Goal: Navigation & Orientation: Find specific page/section

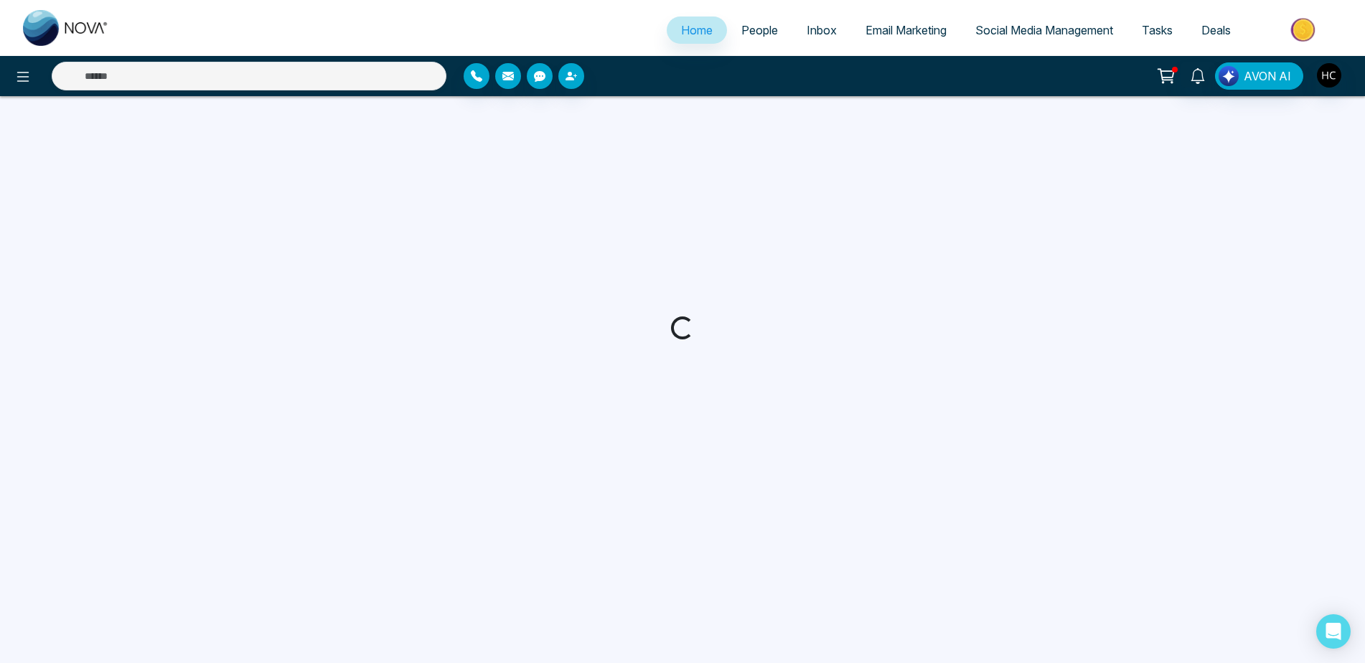
select select "*"
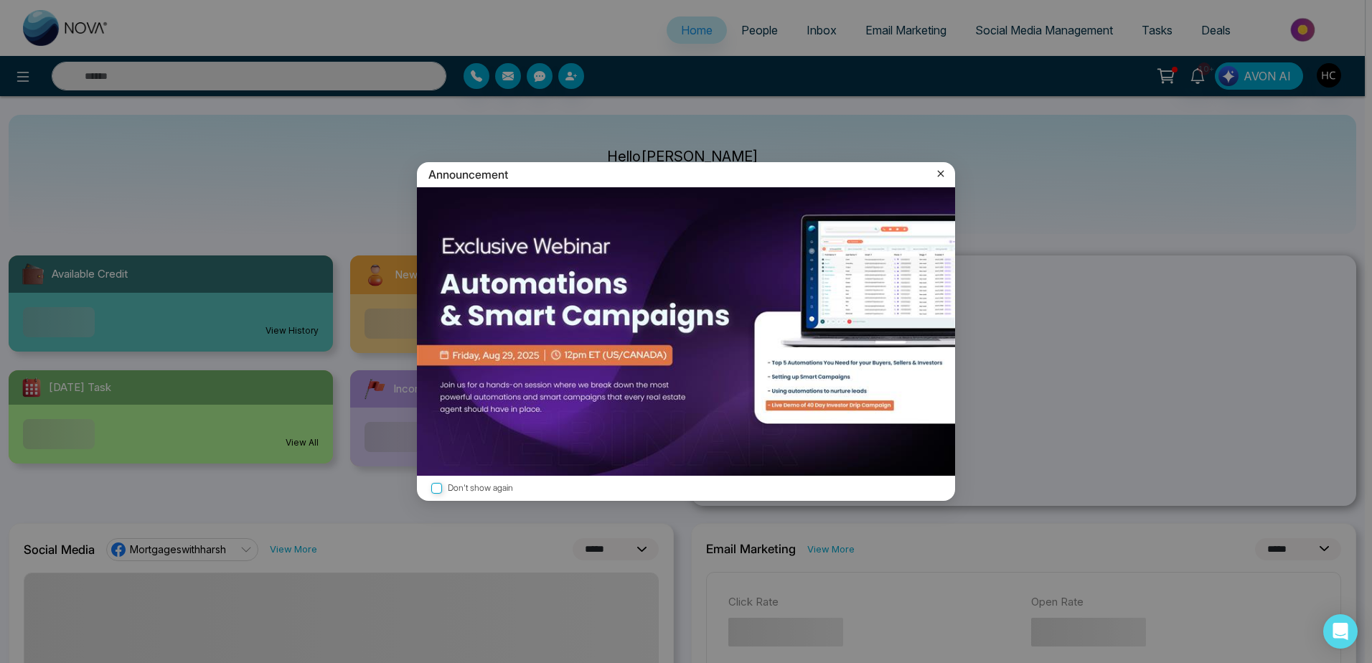
click at [751, 32] on div "Announcement Don't show again" at bounding box center [686, 331] width 1372 height 663
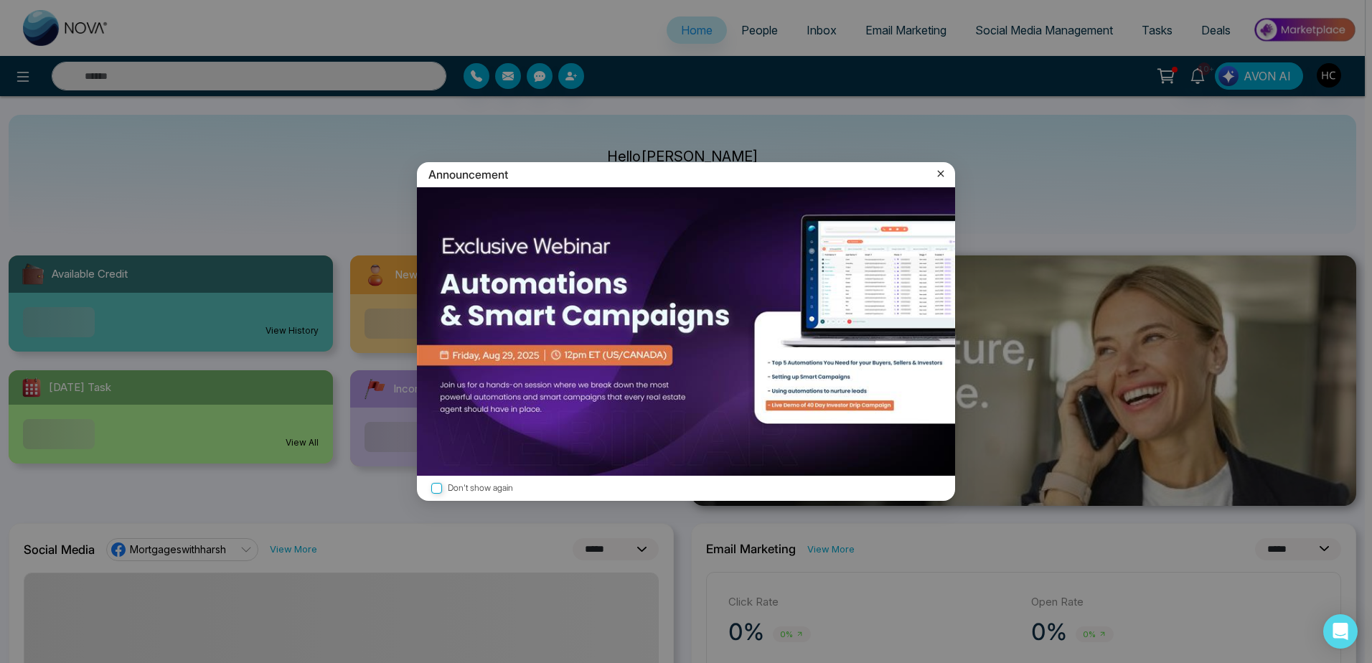
click at [747, 19] on div "Announcement Don't show again" at bounding box center [686, 331] width 1372 height 663
click at [938, 174] on icon at bounding box center [941, 173] width 14 height 14
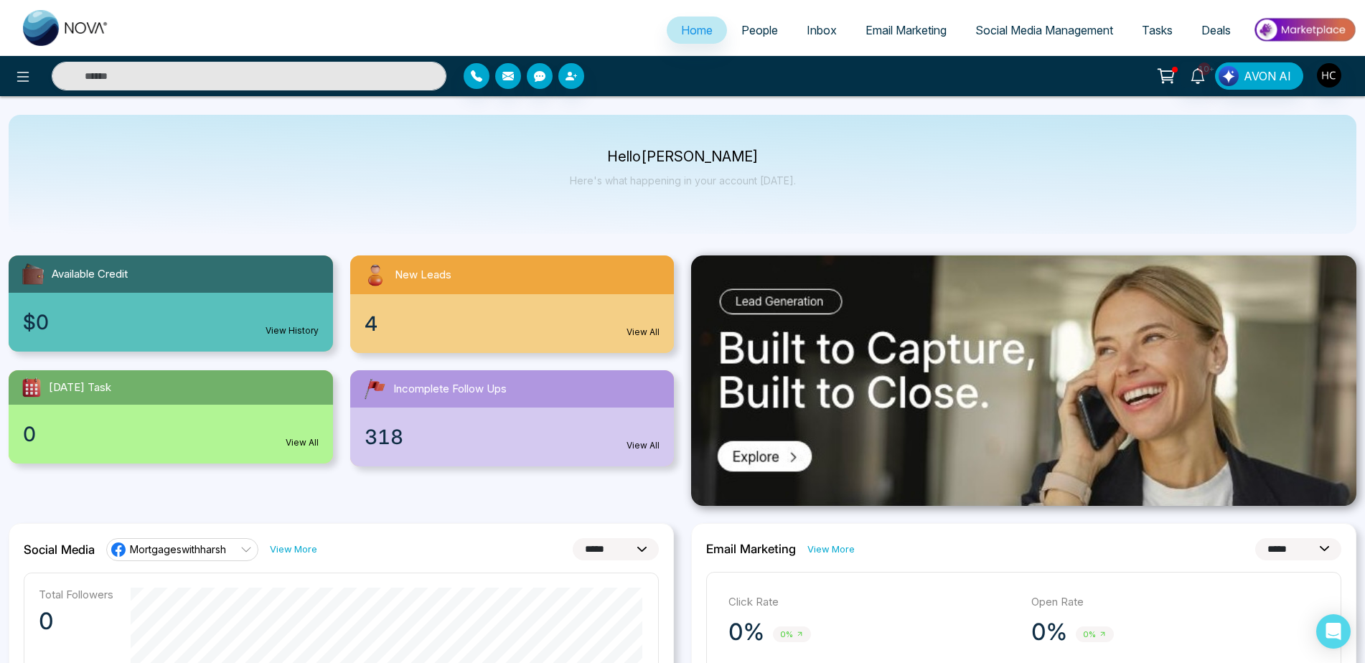
click at [743, 22] on link "People" at bounding box center [759, 30] width 65 height 27
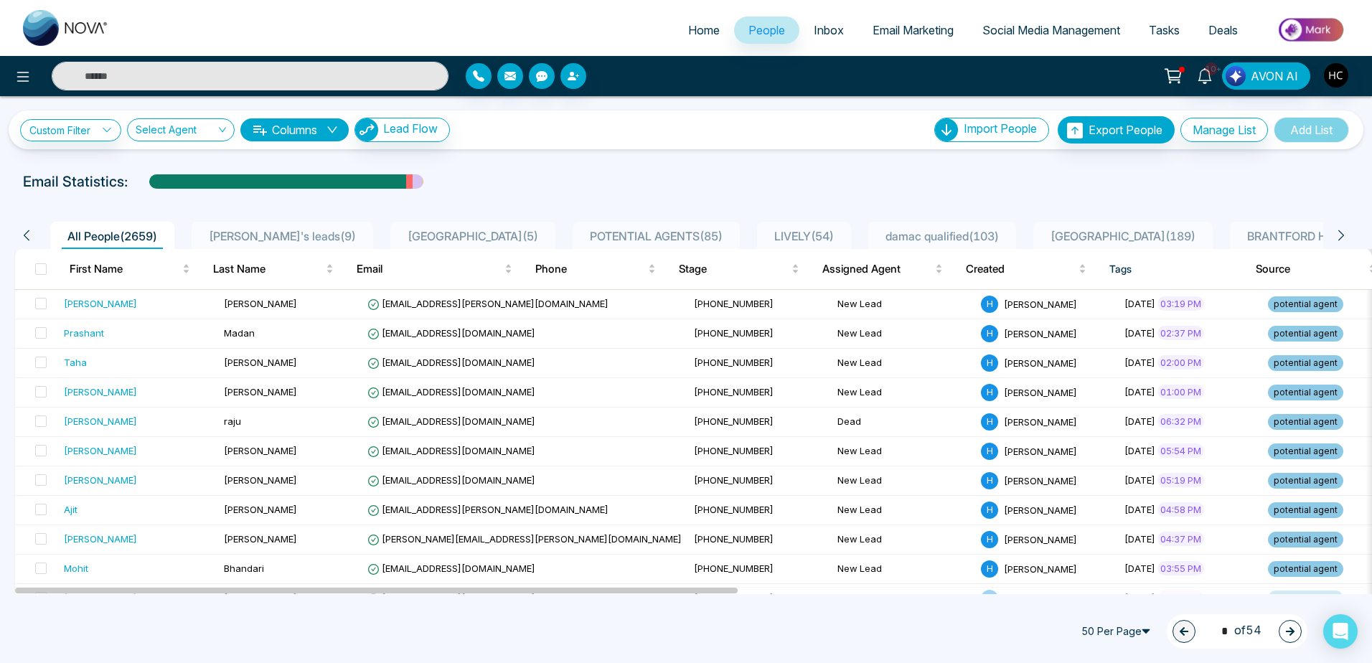
click at [821, 29] on span "Inbox" at bounding box center [829, 30] width 30 height 14
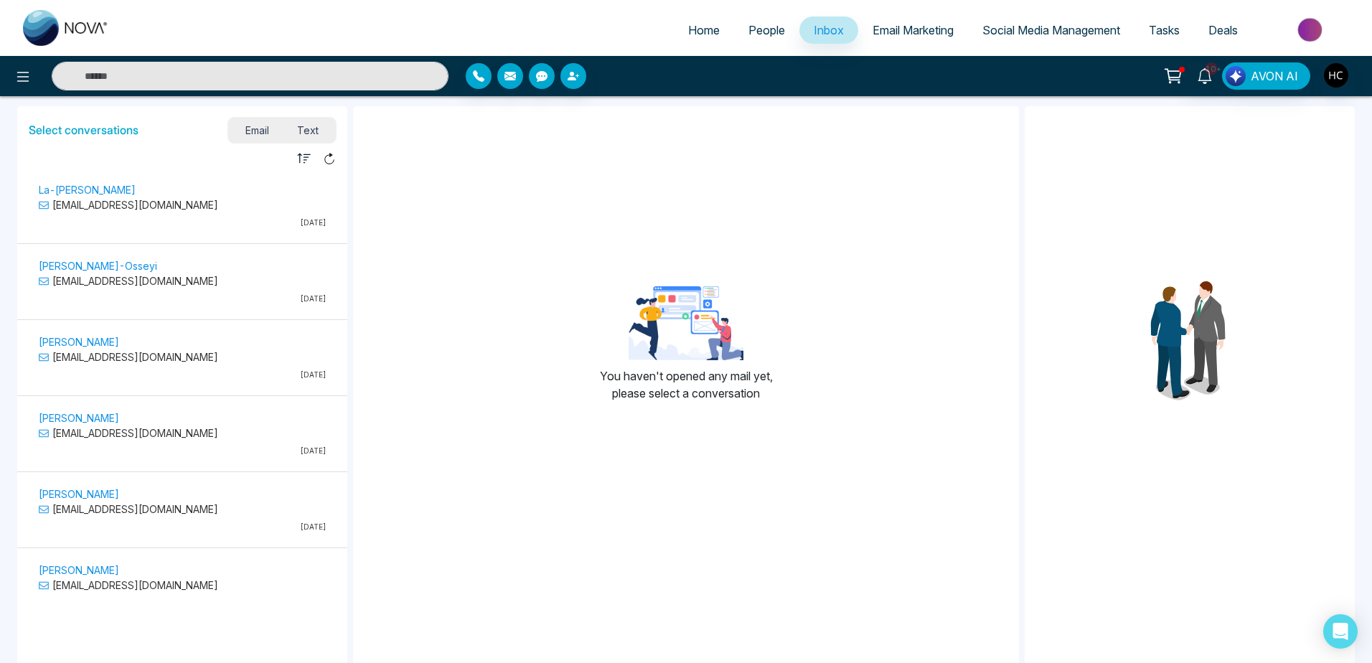
click at [931, 32] on span "Email Marketing" at bounding box center [913, 30] width 81 height 14
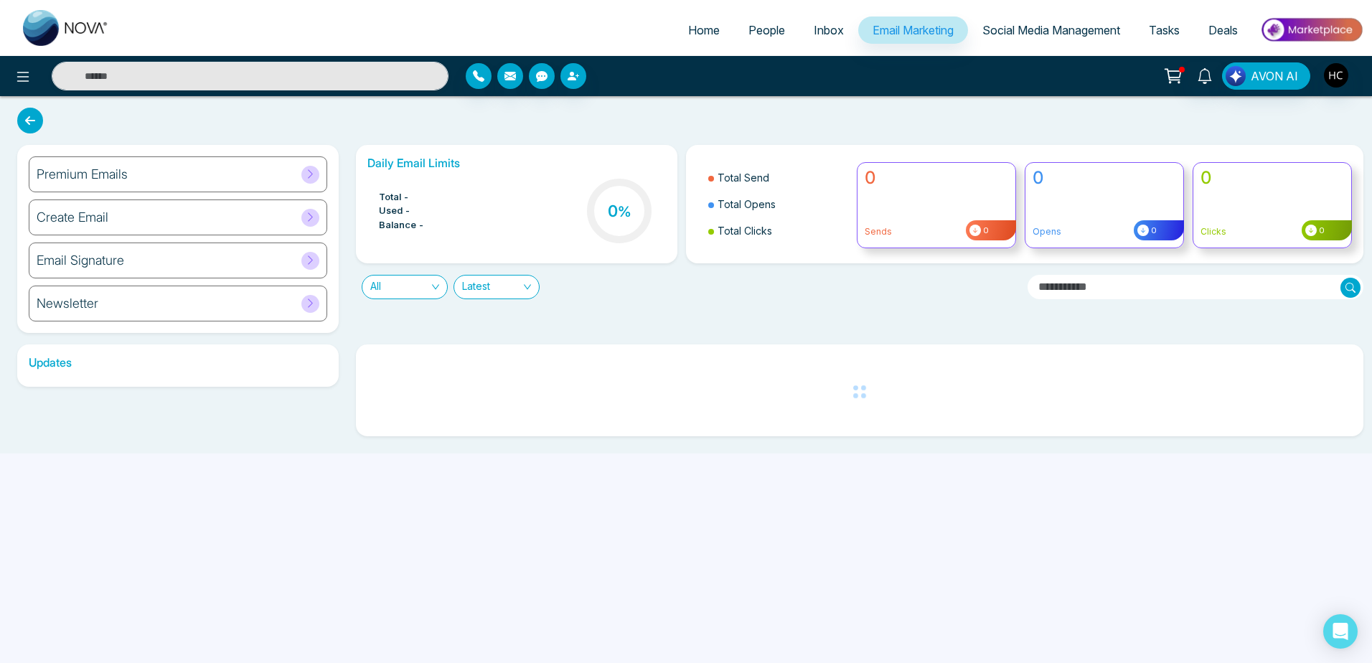
click at [988, 28] on span "Social Media Management" at bounding box center [1051, 30] width 138 height 14
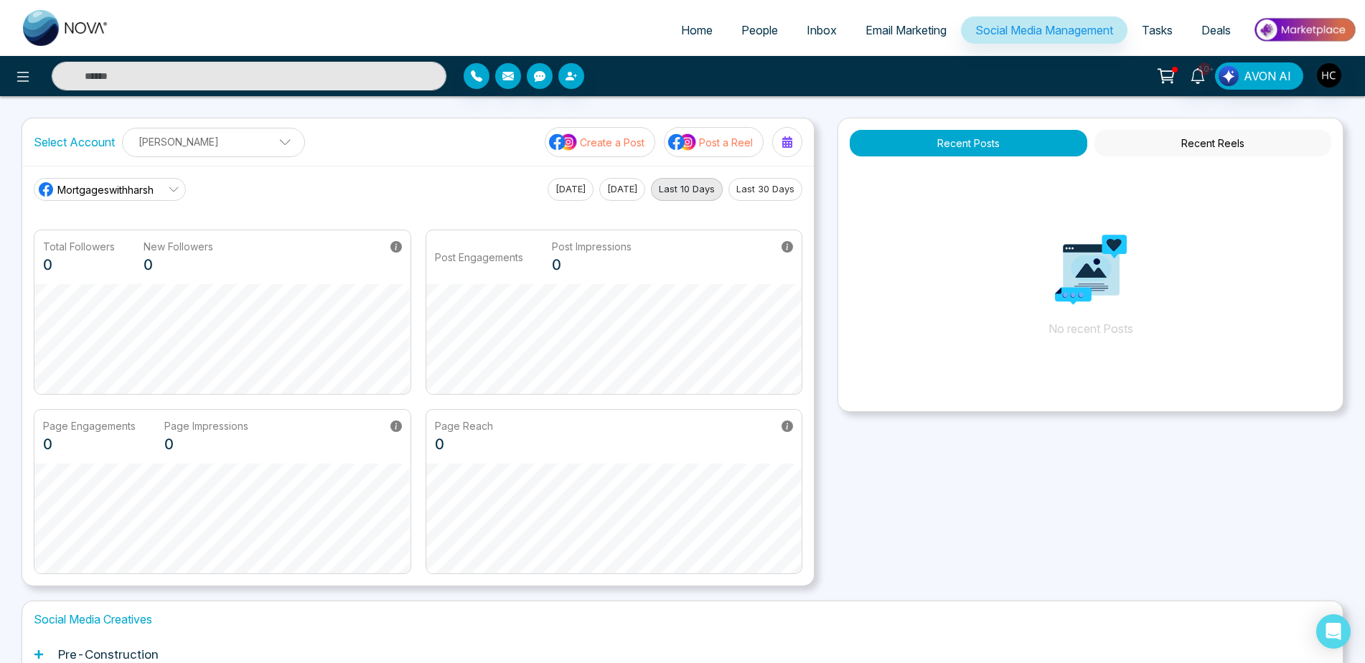
click at [129, 188] on span "Mortgageswithharsh" at bounding box center [105, 189] width 96 height 15
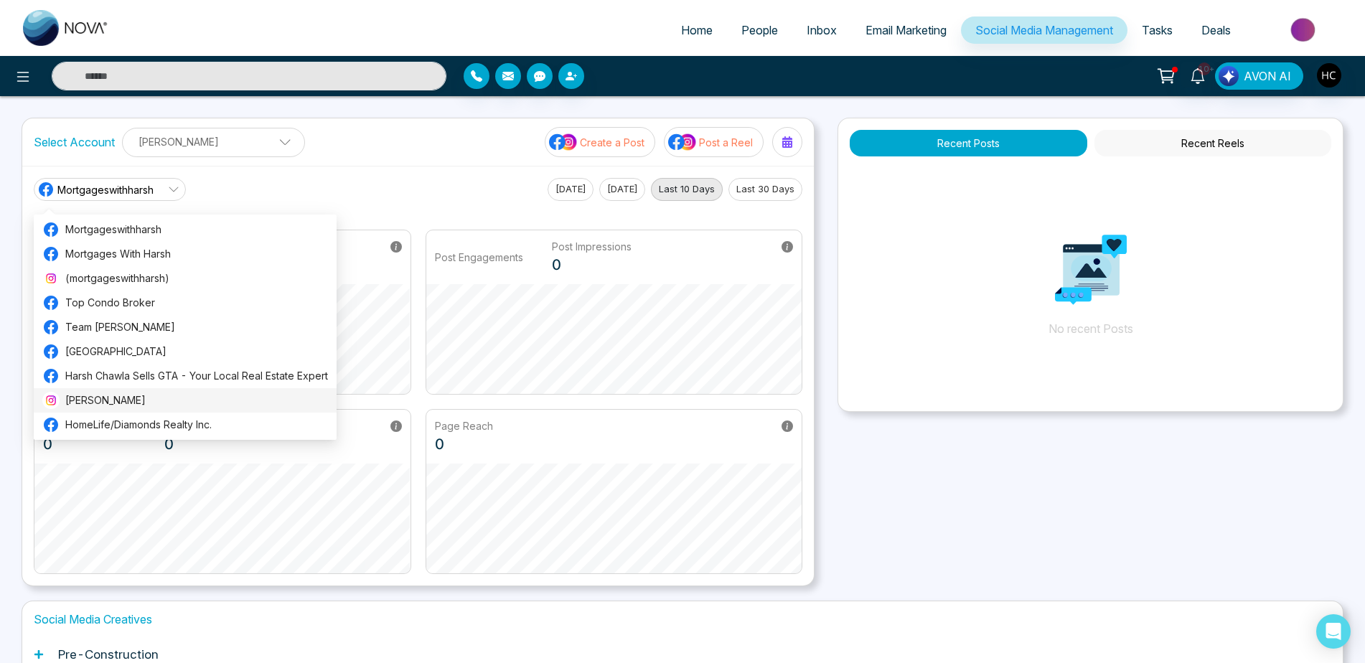
click at [105, 408] on span "[PERSON_NAME]" at bounding box center [196, 401] width 263 height 16
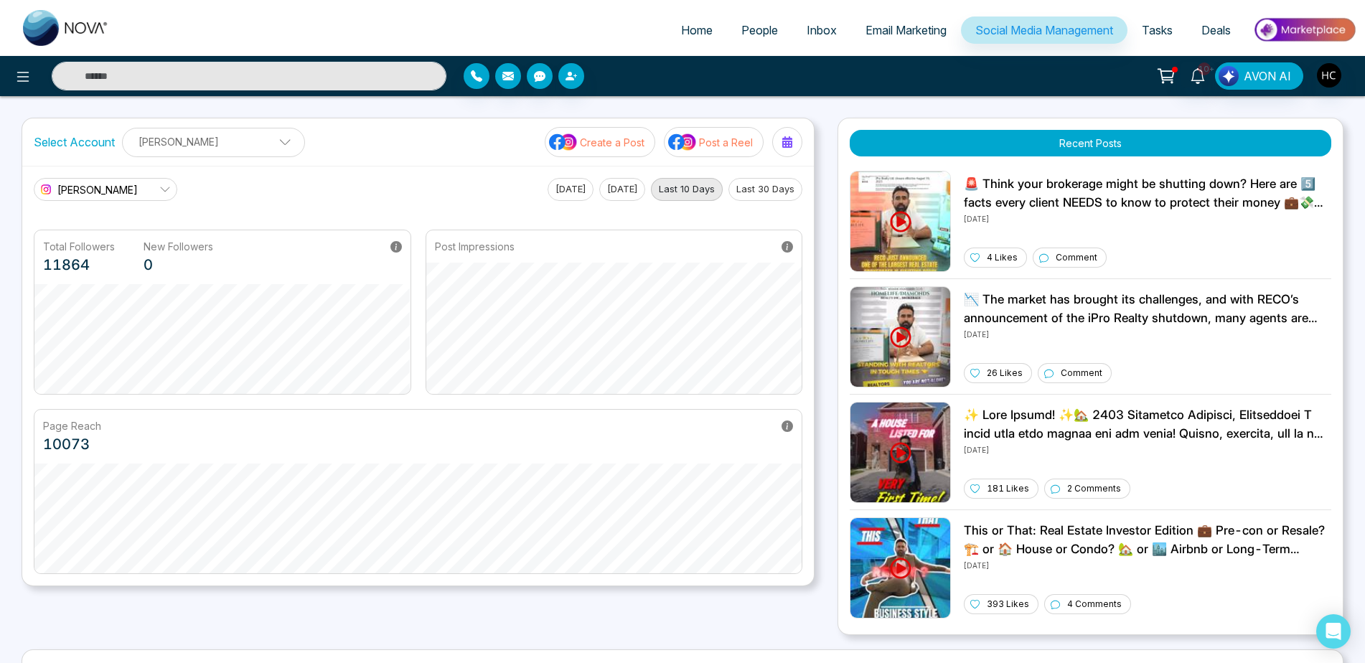
click at [771, 187] on button "Last 30 Days" at bounding box center [765, 189] width 74 height 23
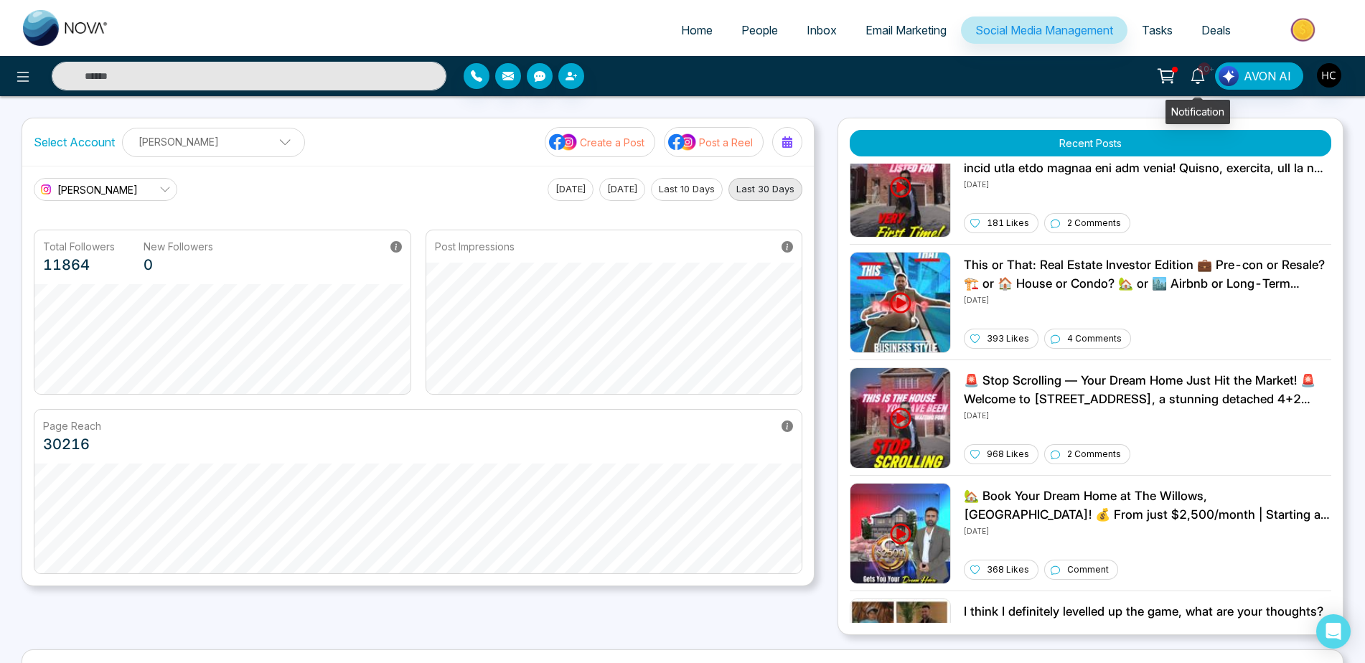
click at [1196, 67] on link "10+" at bounding box center [1197, 74] width 34 height 25
click at [745, 34] on span "People" at bounding box center [759, 30] width 37 height 14
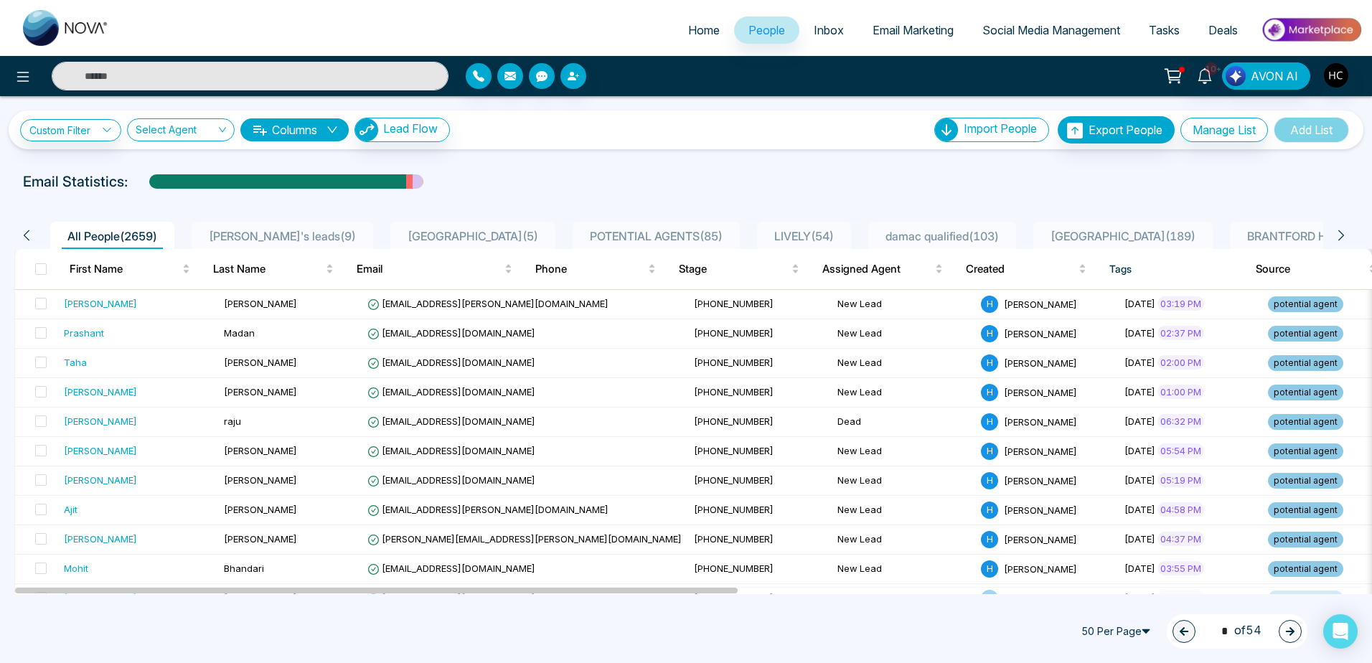
click at [440, 233] on span "[GEOGRAPHIC_DATA] ( 5 )" at bounding box center [473, 236] width 142 height 14
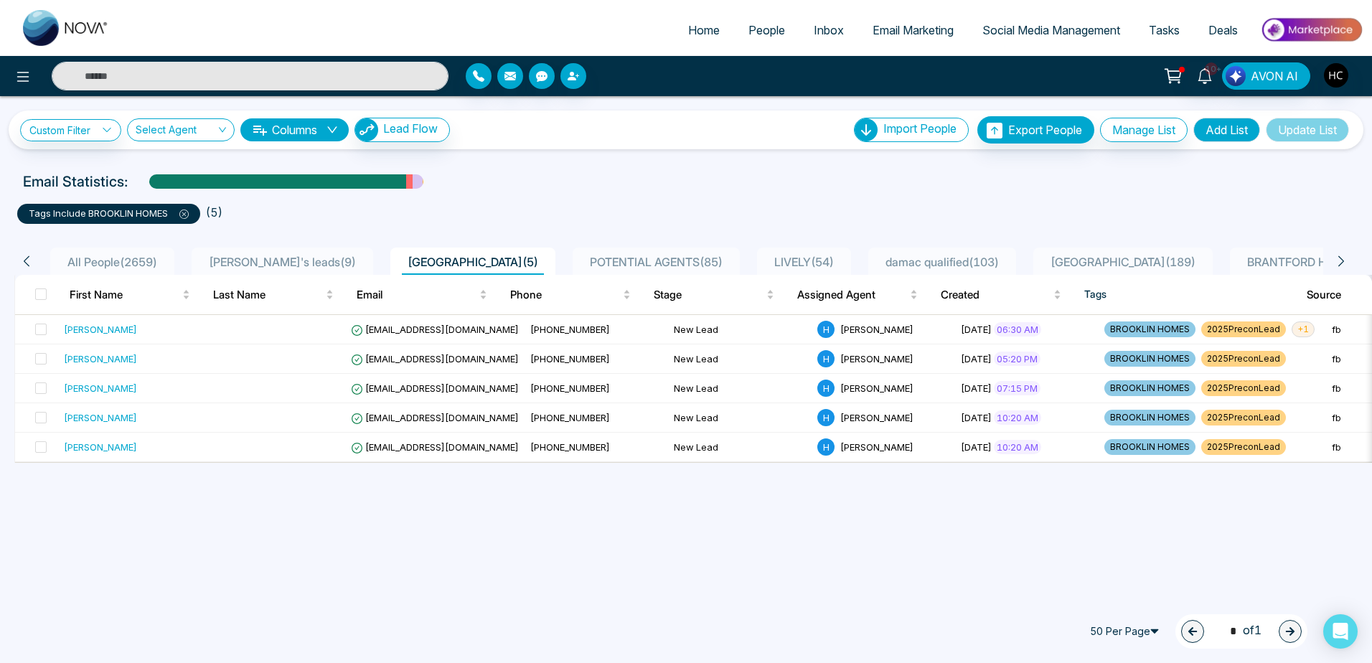
click at [187, 213] on icon at bounding box center [184, 214] width 4 height 4
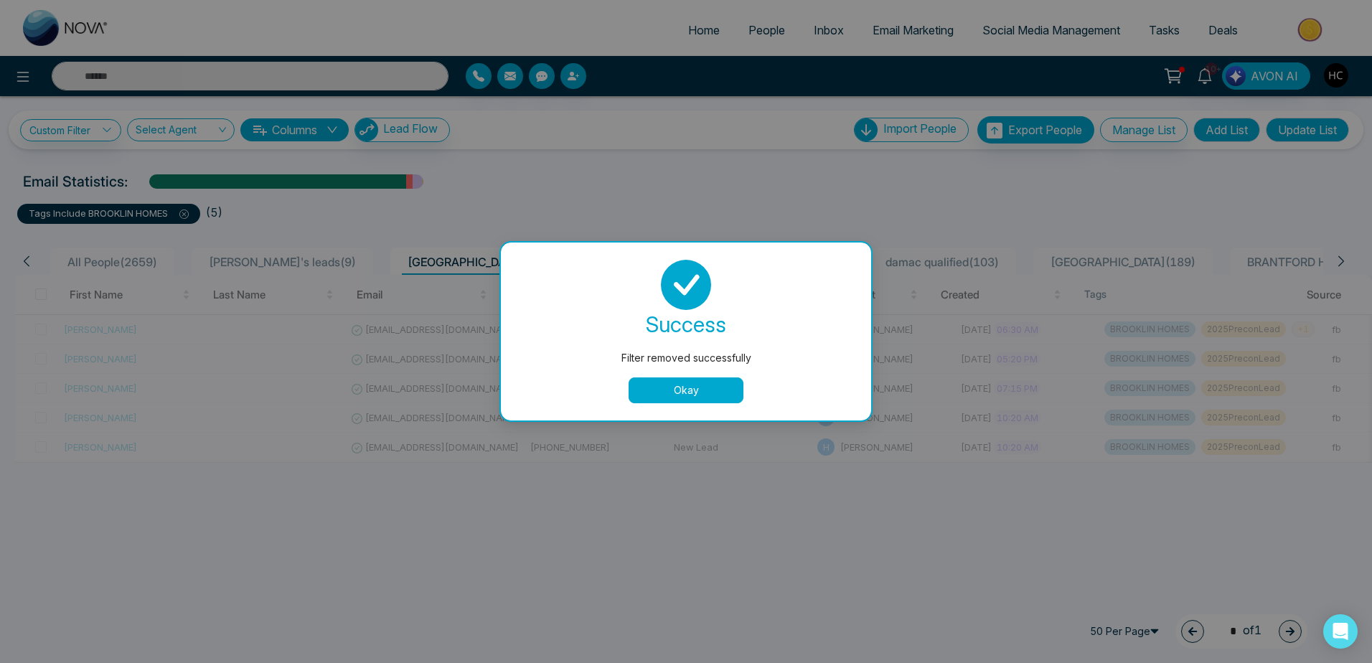
click at [695, 393] on button "Okay" at bounding box center [686, 390] width 115 height 26
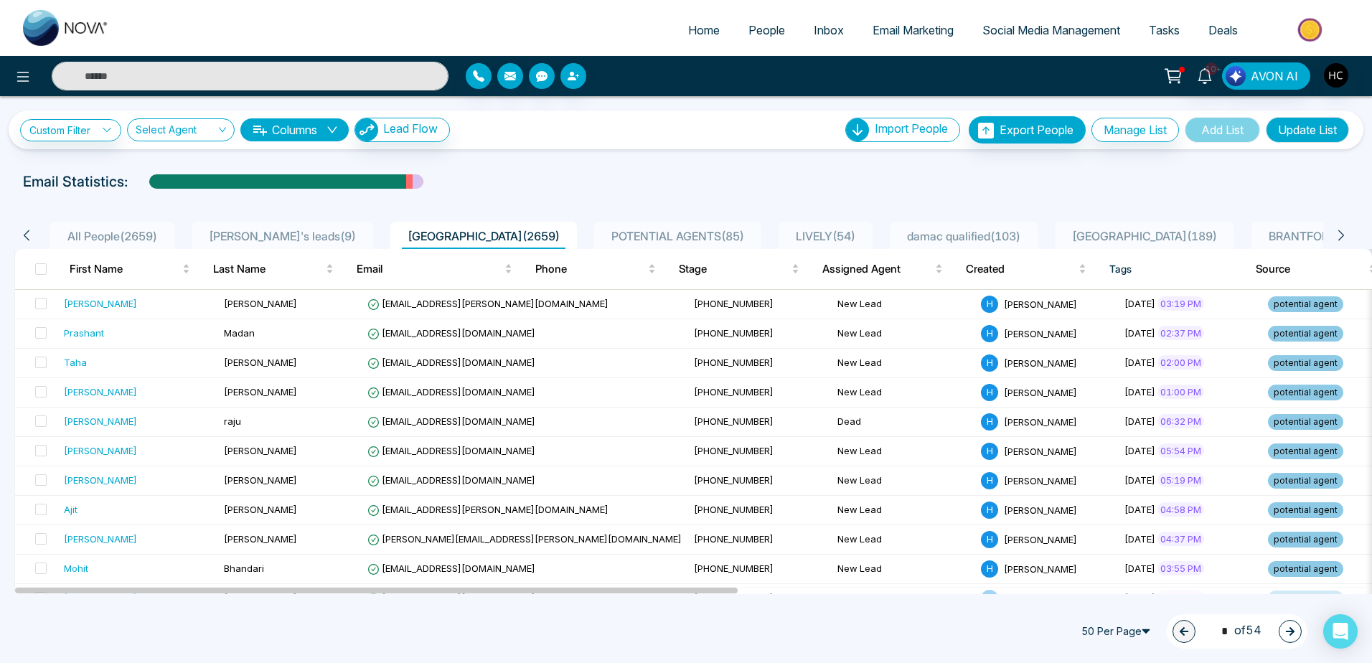
click at [901, 236] on span "damac qualified ( 103 )" at bounding box center [963, 236] width 125 height 14
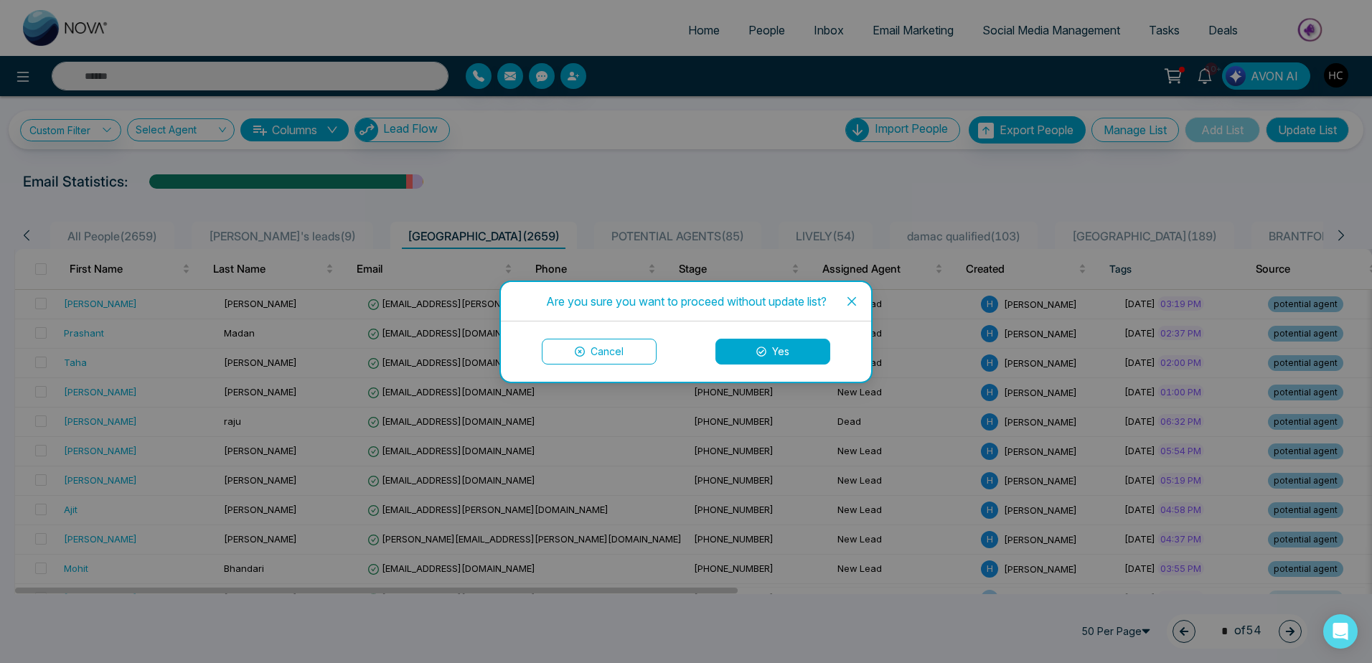
click at [859, 300] on span "Close" at bounding box center [851, 301] width 39 height 39
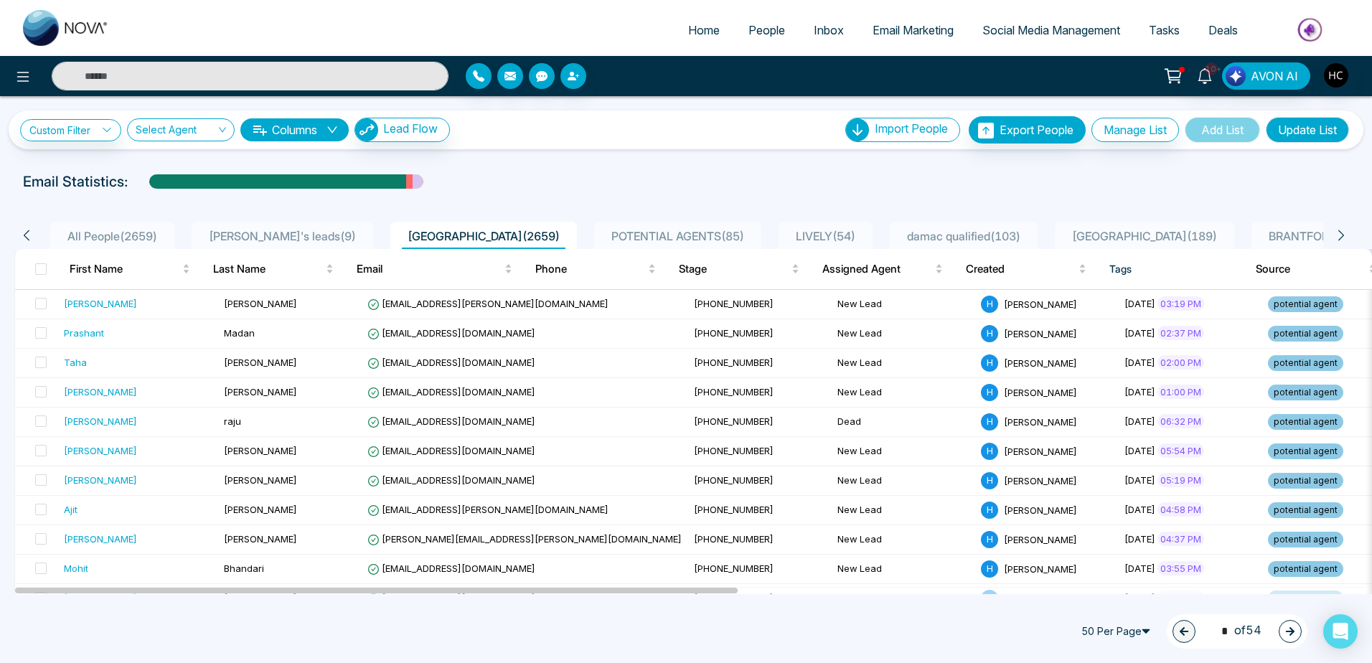
click at [1263, 229] on span "BRANTFORD HOMES ( 15 )" at bounding box center [1336, 236] width 146 height 14
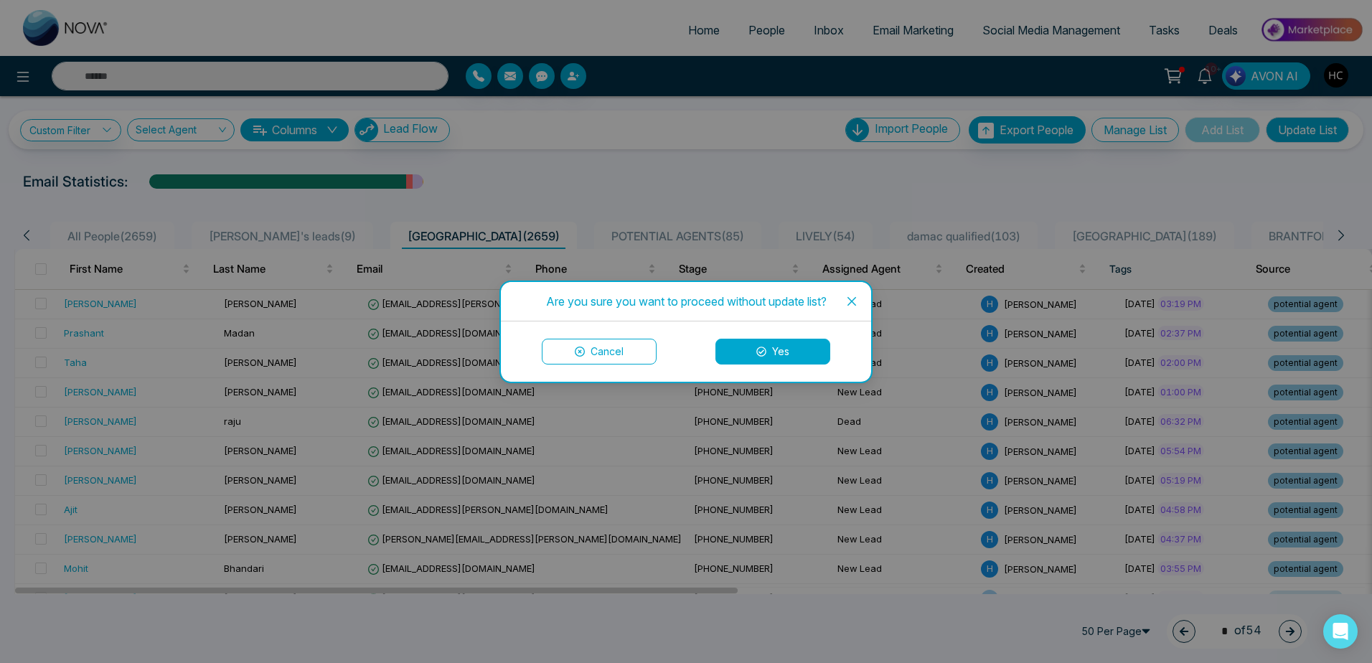
click at [855, 301] on icon "close" at bounding box center [851, 301] width 11 height 11
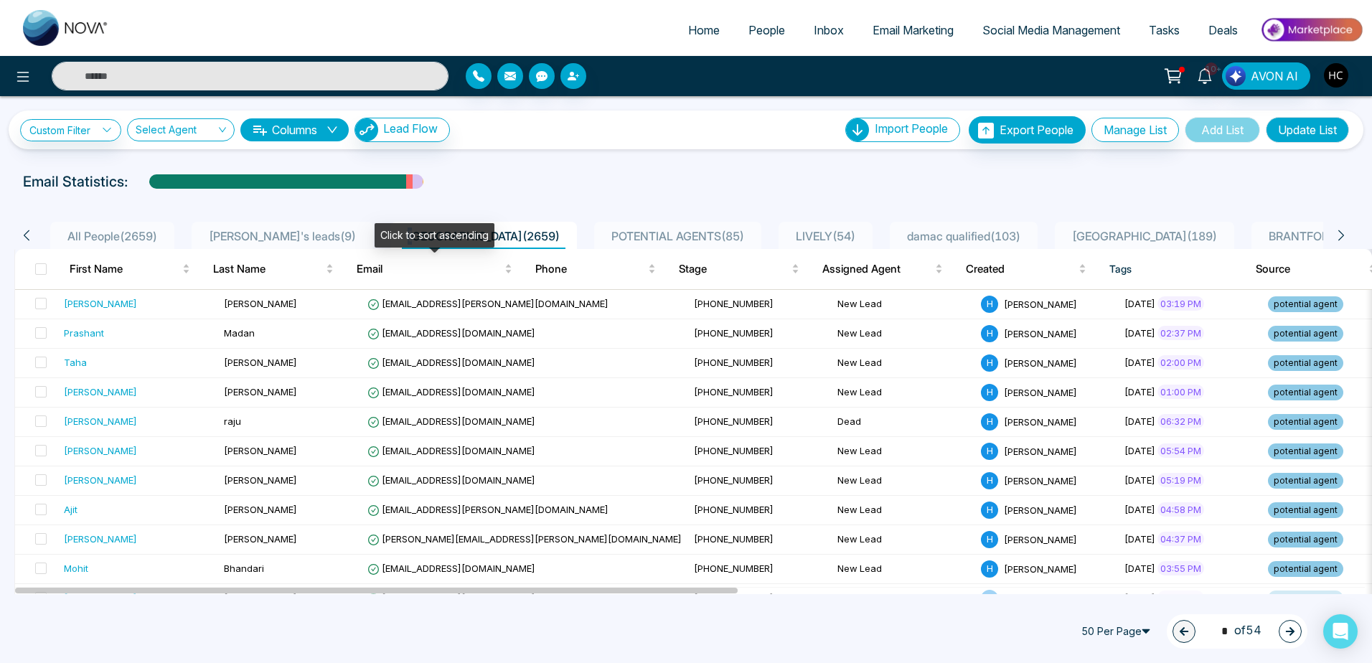
drag, startPoint x: 355, startPoint y: 233, endPoint x: 325, endPoint y: 212, distance: 36.2
click at [325, 212] on div "All People ( 2659 ) [PERSON_NAME]'s leads ( 9 ) [GEOGRAPHIC_DATA] ( 2659 ) POTE…" at bounding box center [686, 230] width 1361 height 37
drag, startPoint x: 325, startPoint y: 212, endPoint x: 296, endPoint y: 206, distance: 29.4
drag, startPoint x: 355, startPoint y: 239, endPoint x: 274, endPoint y: 235, distance: 81.2
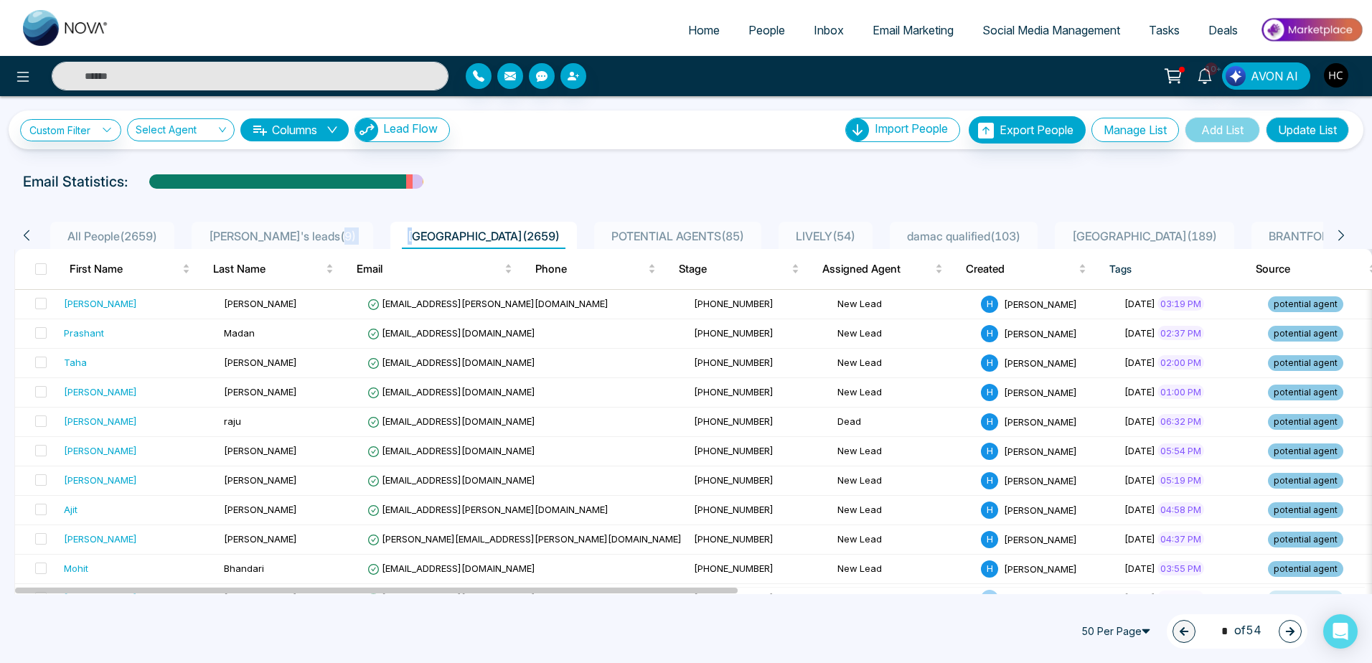
click at [274, 235] on ul "All People ( 2659 ) [PERSON_NAME]'s leads ( 9 ) [GEOGRAPHIC_DATA] ( 2659 ) POTE…" at bounding box center [683, 235] width 1279 height 27
drag, startPoint x: 274, startPoint y: 235, endPoint x: 205, endPoint y: 212, distance: 73.3
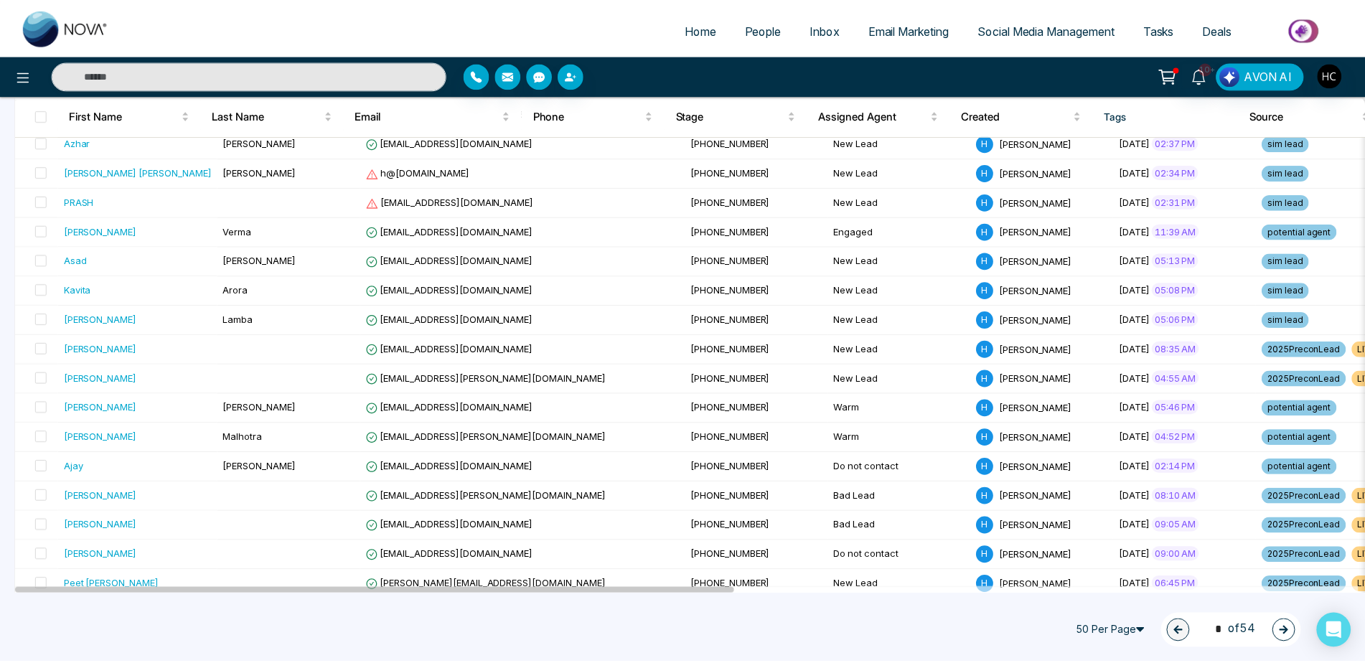
scroll to position [959, 0]
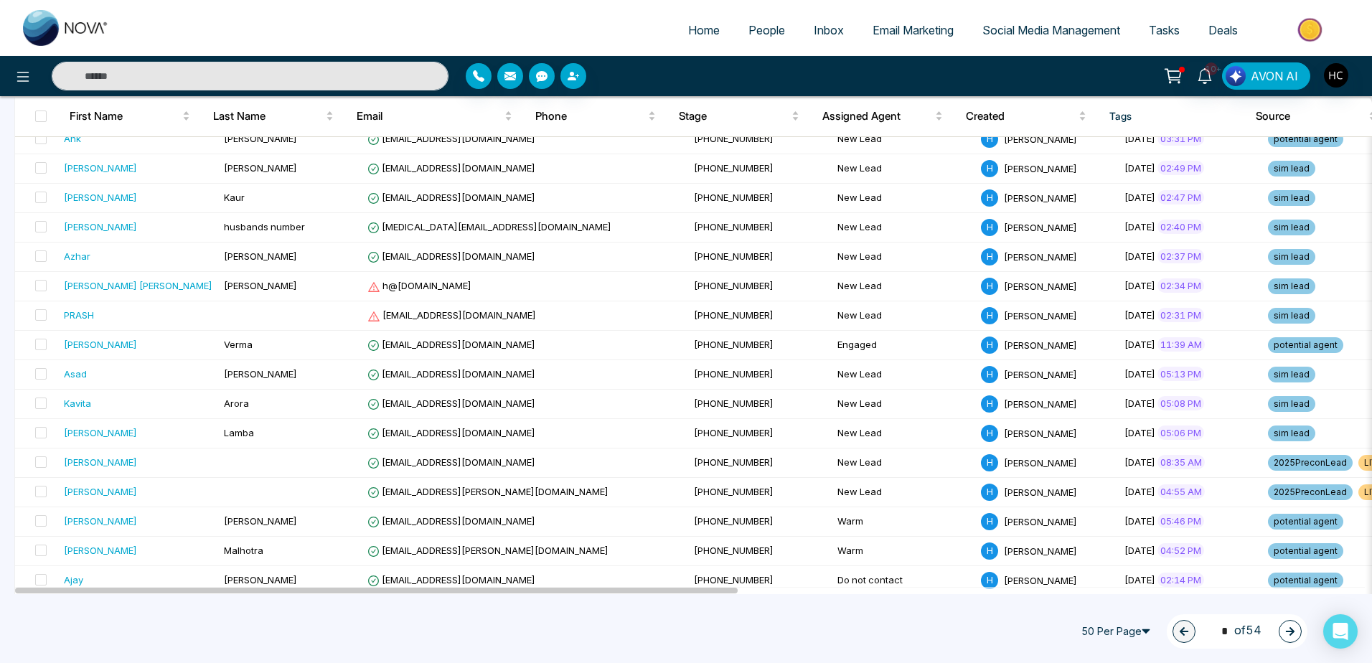
click at [1299, 37] on img at bounding box center [1311, 30] width 104 height 32
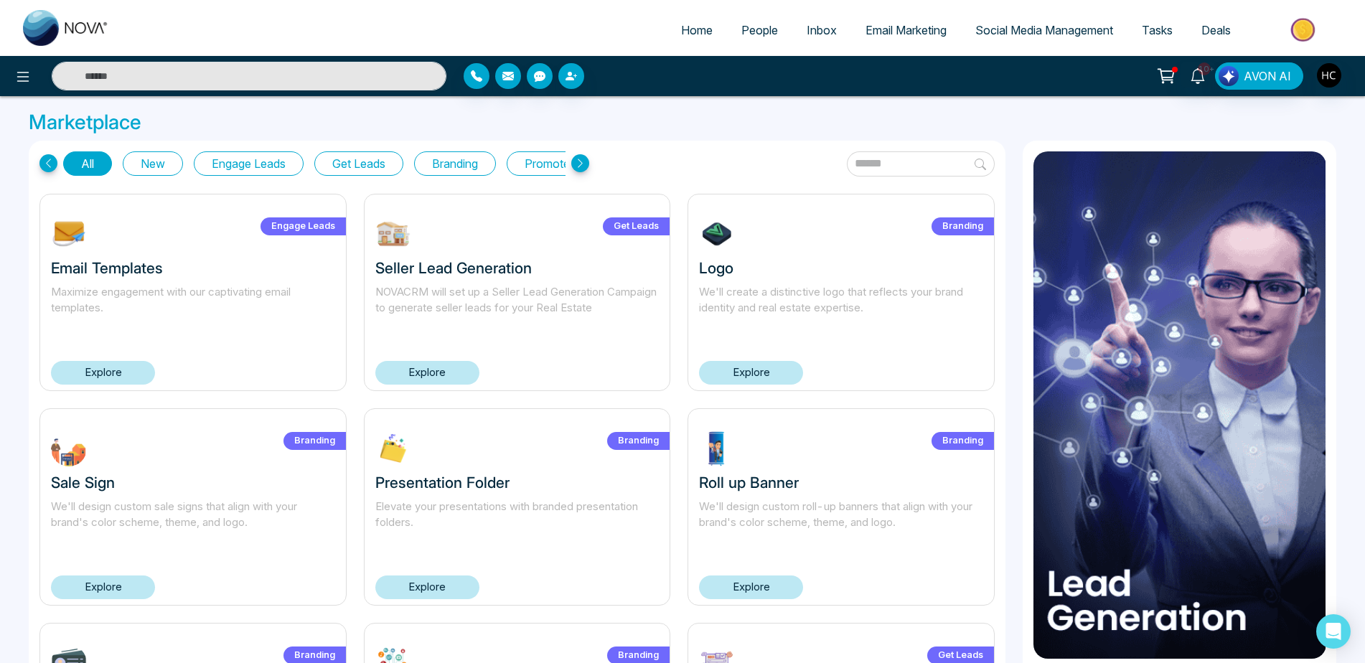
click at [413, 377] on link "Explore" at bounding box center [427, 373] width 104 height 24
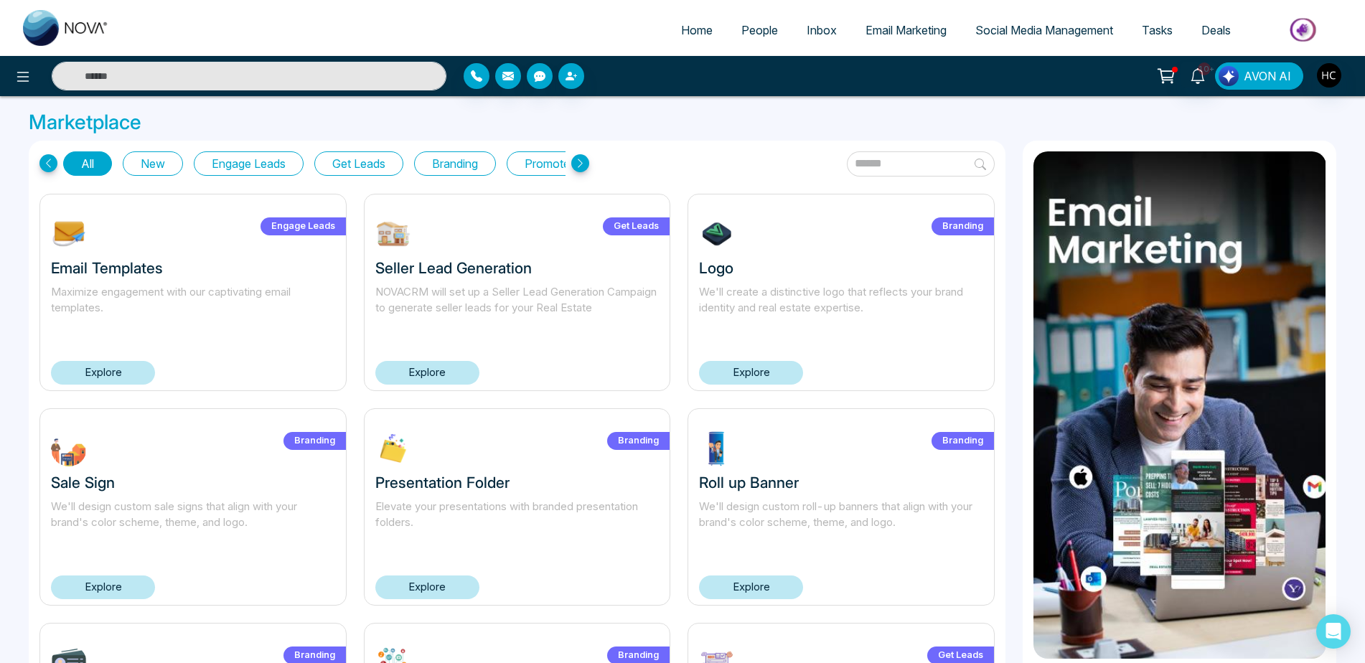
click at [1240, 79] on button "AVON AI" at bounding box center [1259, 75] width 88 height 27
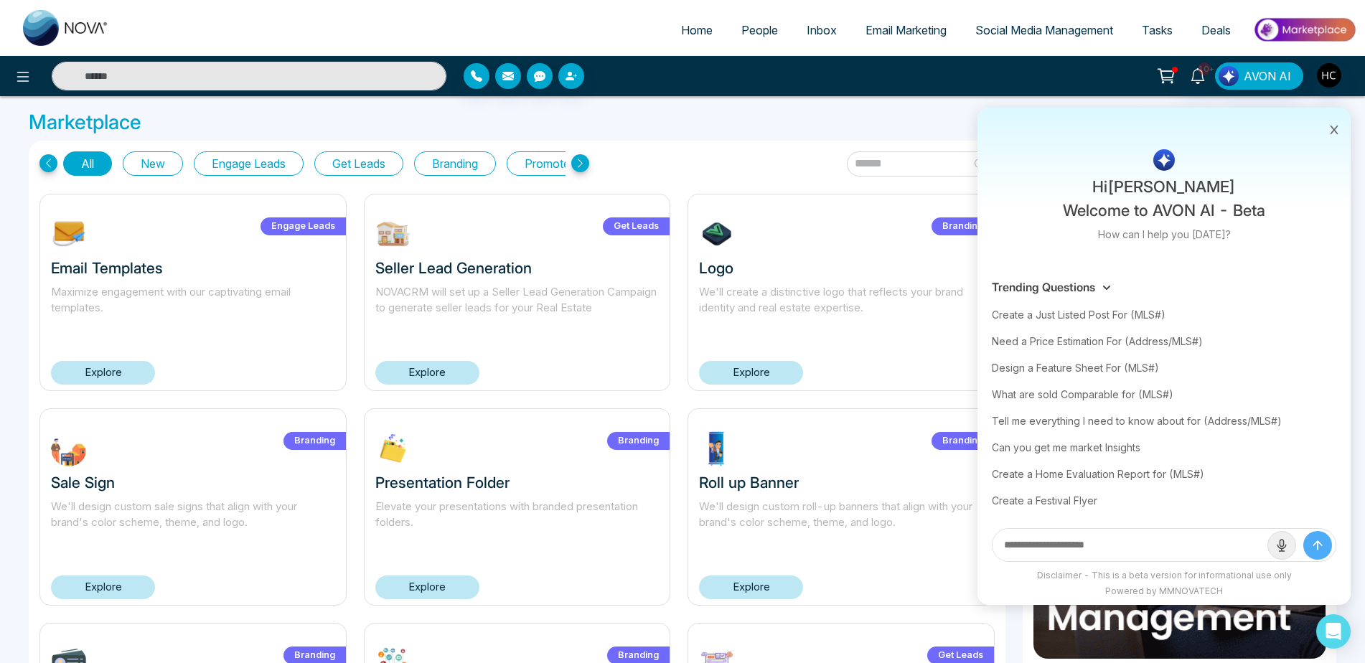
click at [1275, 26] on img at bounding box center [1304, 30] width 104 height 32
click at [1332, 78] on img "button" at bounding box center [1329, 75] width 24 height 24
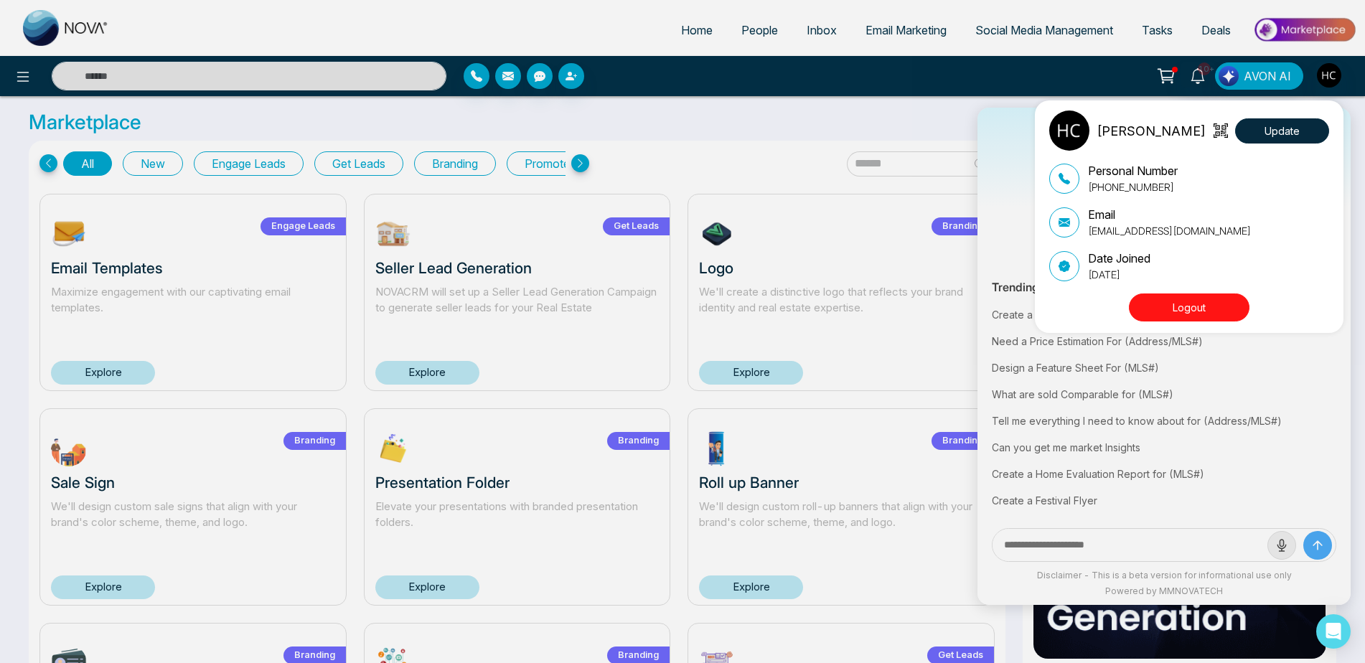
click at [869, 154] on div "[PERSON_NAME] Update Personal Number [PHONE_NUMBER] Email [EMAIL_ADDRESS][DOMAI…" at bounding box center [682, 331] width 1365 height 663
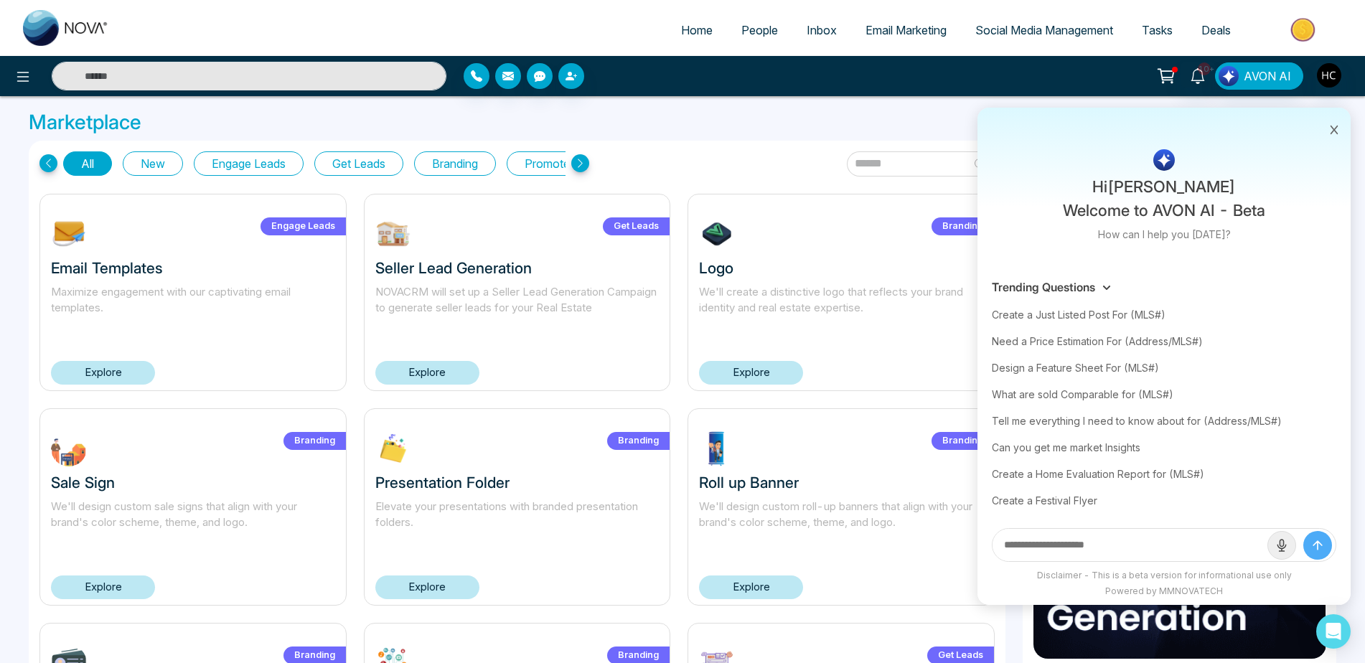
click at [875, 162] on input "text" at bounding box center [921, 163] width 148 height 25
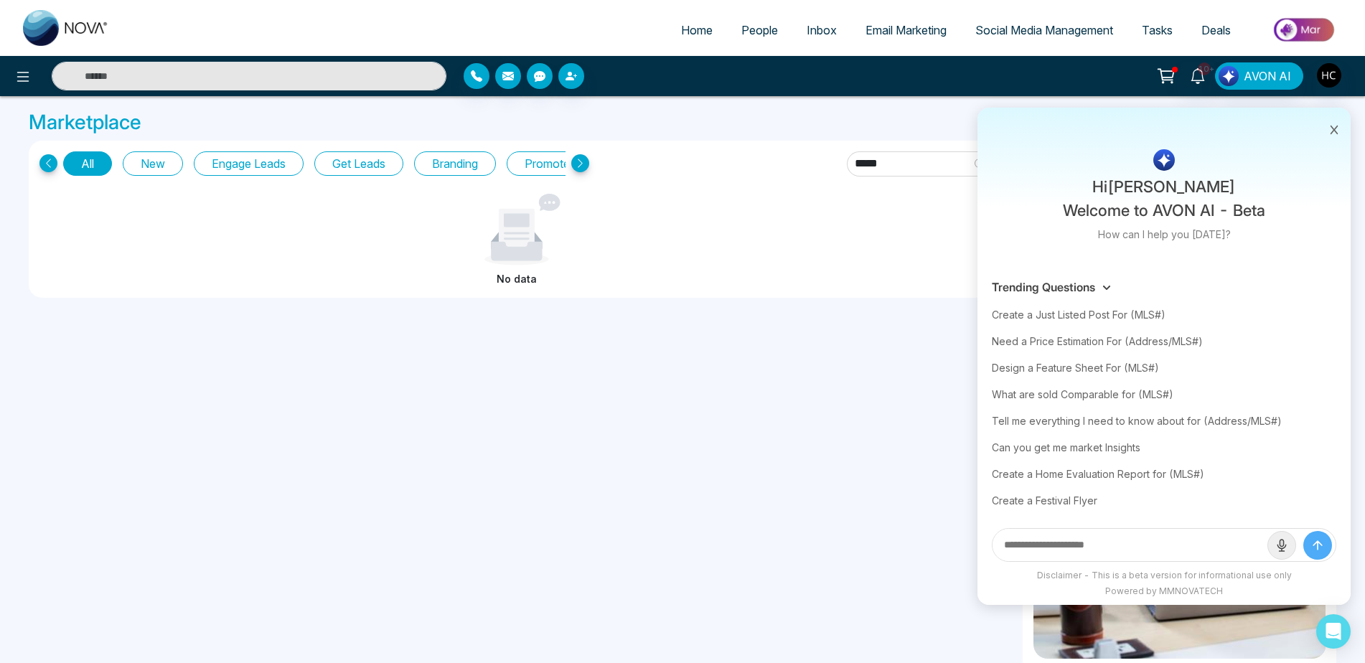
type input "*****"
click at [1252, 87] on button "AVON AI" at bounding box center [1259, 75] width 88 height 27
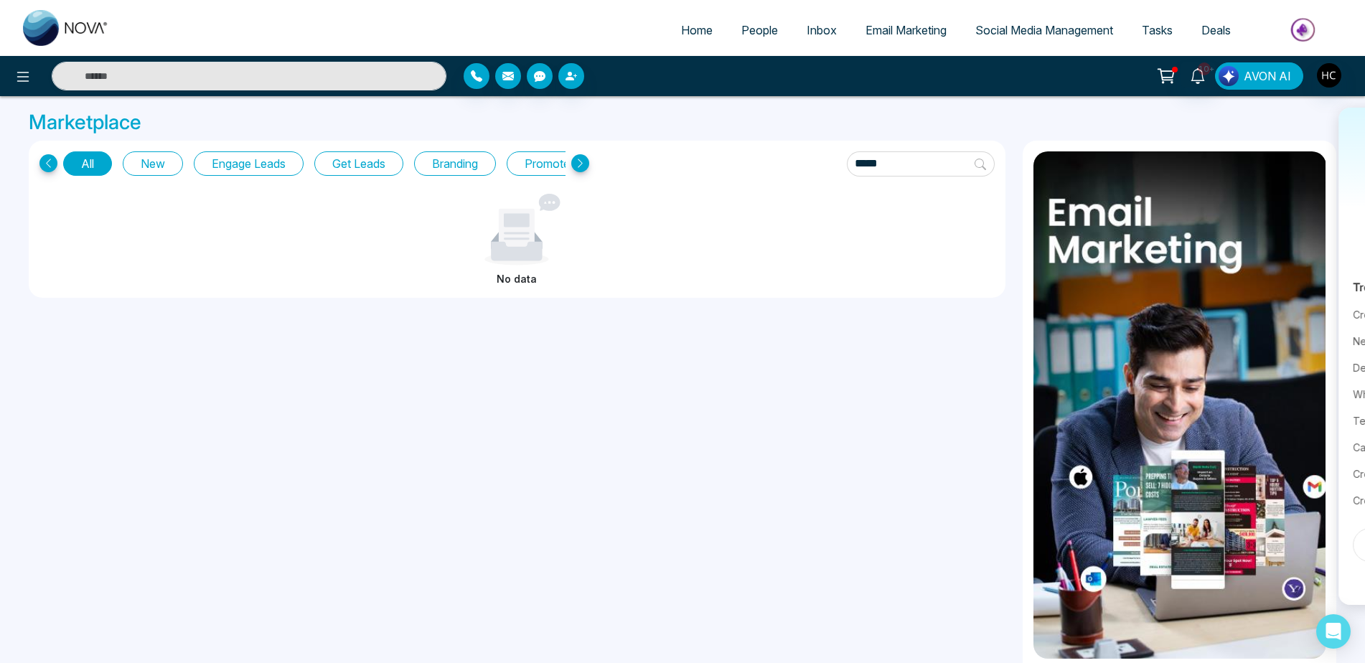
click at [1249, 84] on span "AVON AI" at bounding box center [1267, 75] width 47 height 17
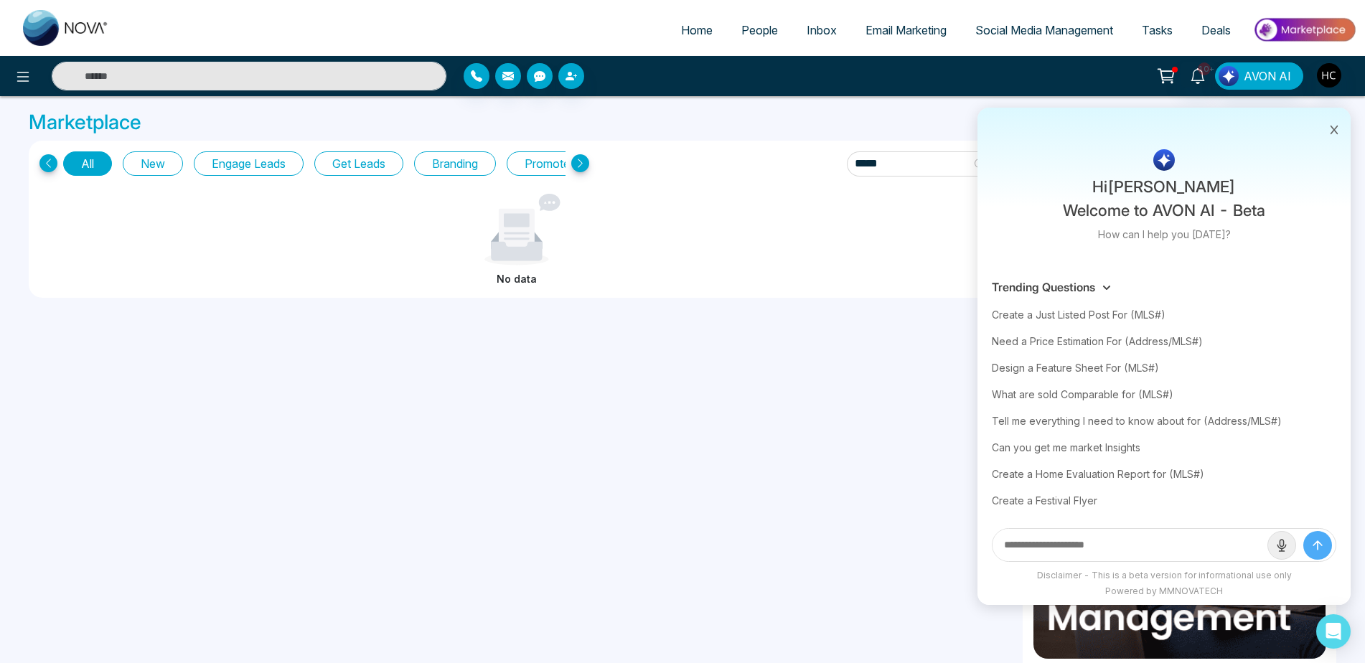
click at [742, 34] on span "People" at bounding box center [759, 30] width 37 height 14
